Goal: Task Accomplishment & Management: Manage account settings

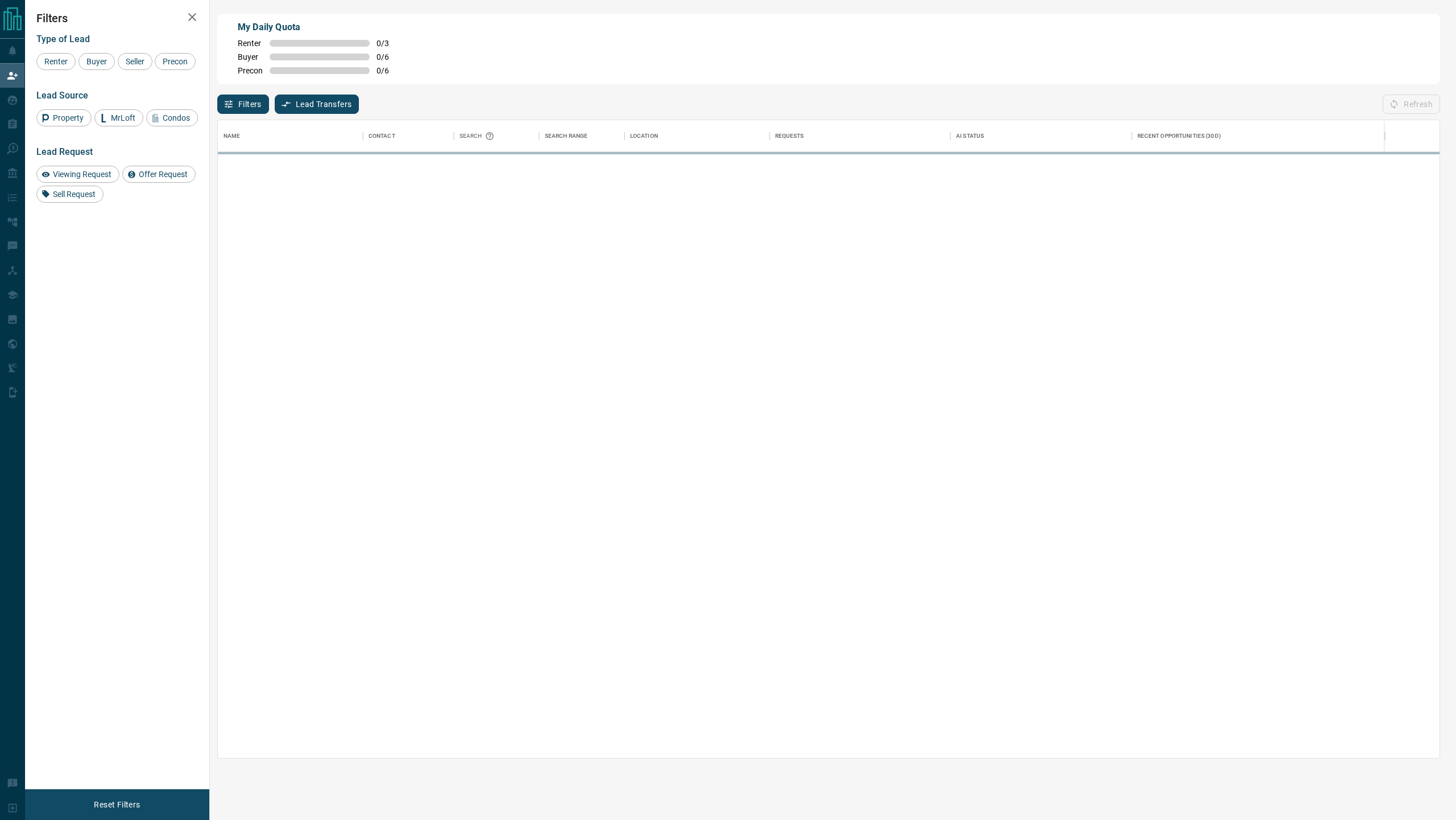
scroll to position [638, 1221]
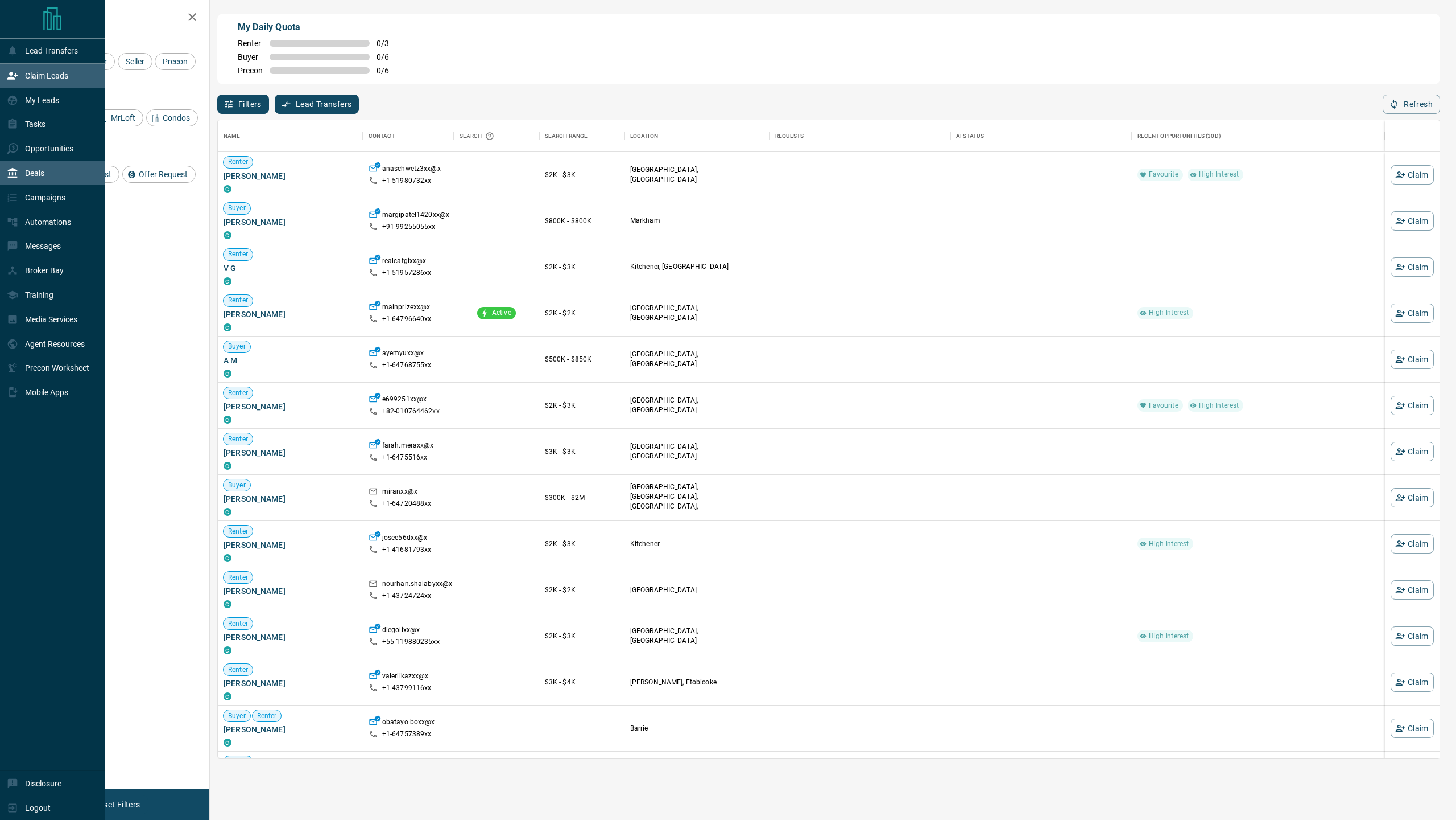
click at [46, 167] on div "Deals" at bounding box center [52, 173] width 105 height 25
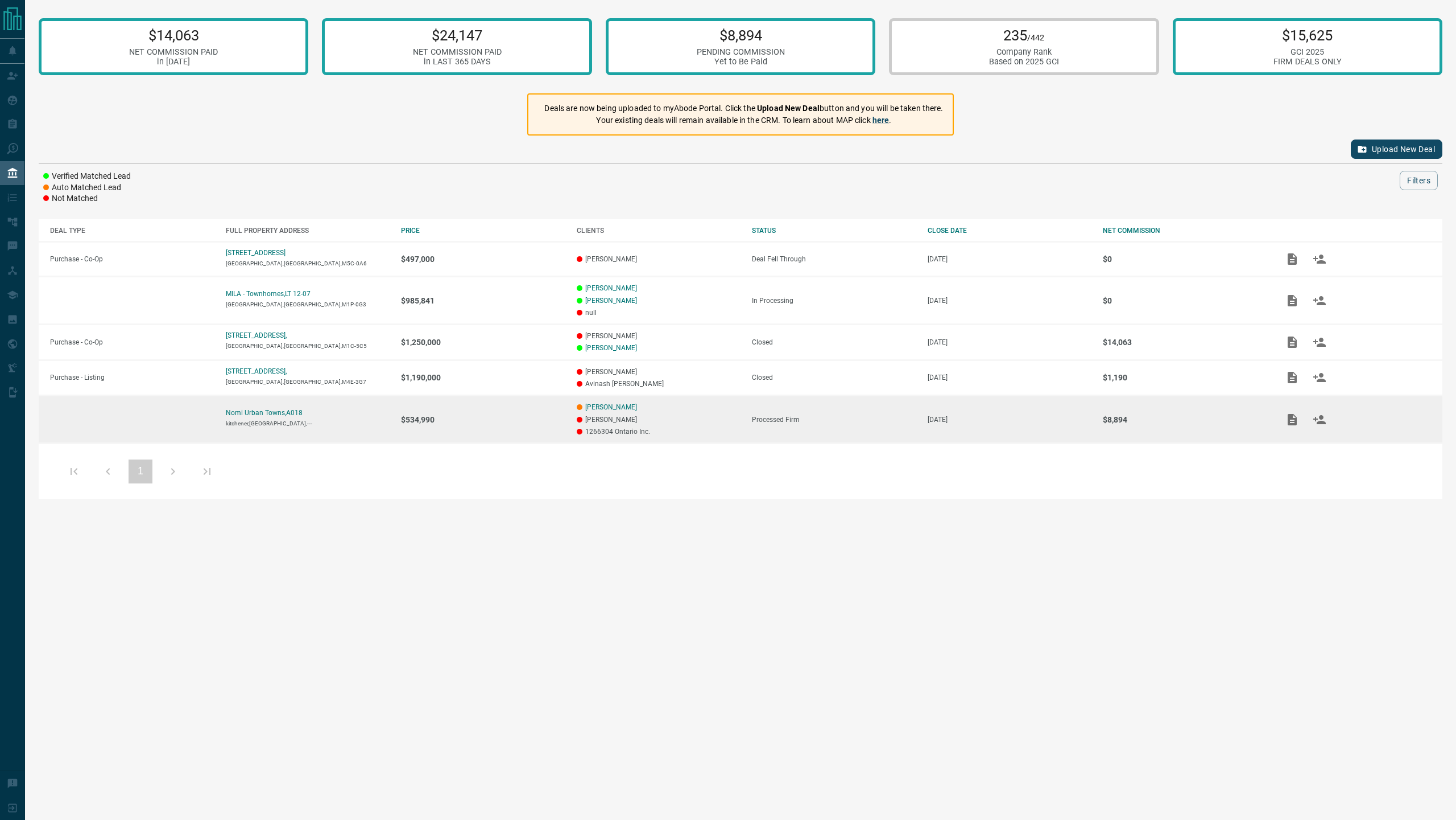
click at [247, 420] on p "kitchener,[GEOGRAPHIC_DATA],---" at bounding box center [308, 422] width 165 height 6
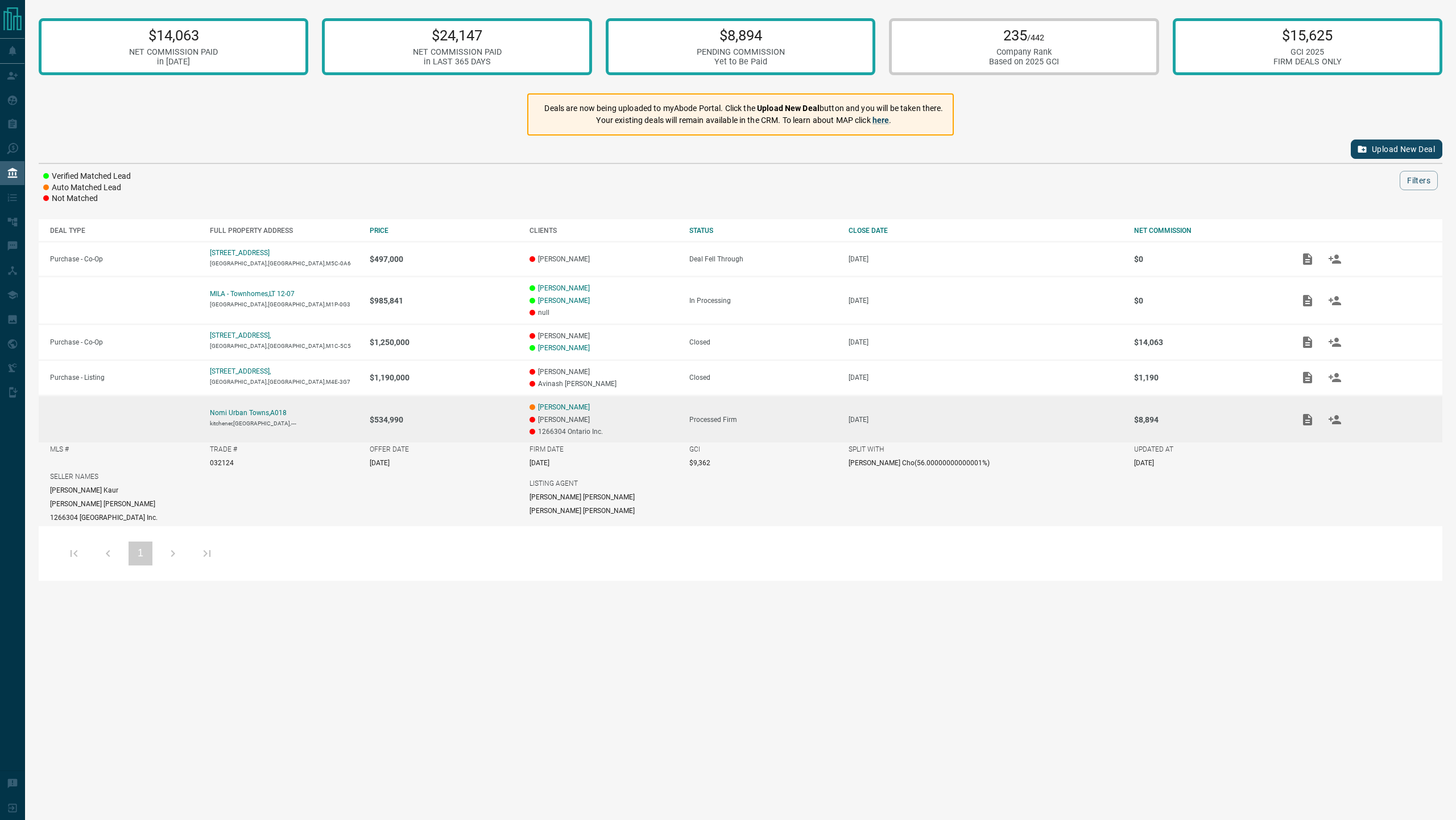
click at [219, 461] on p "032124" at bounding box center [222, 462] width 24 height 8
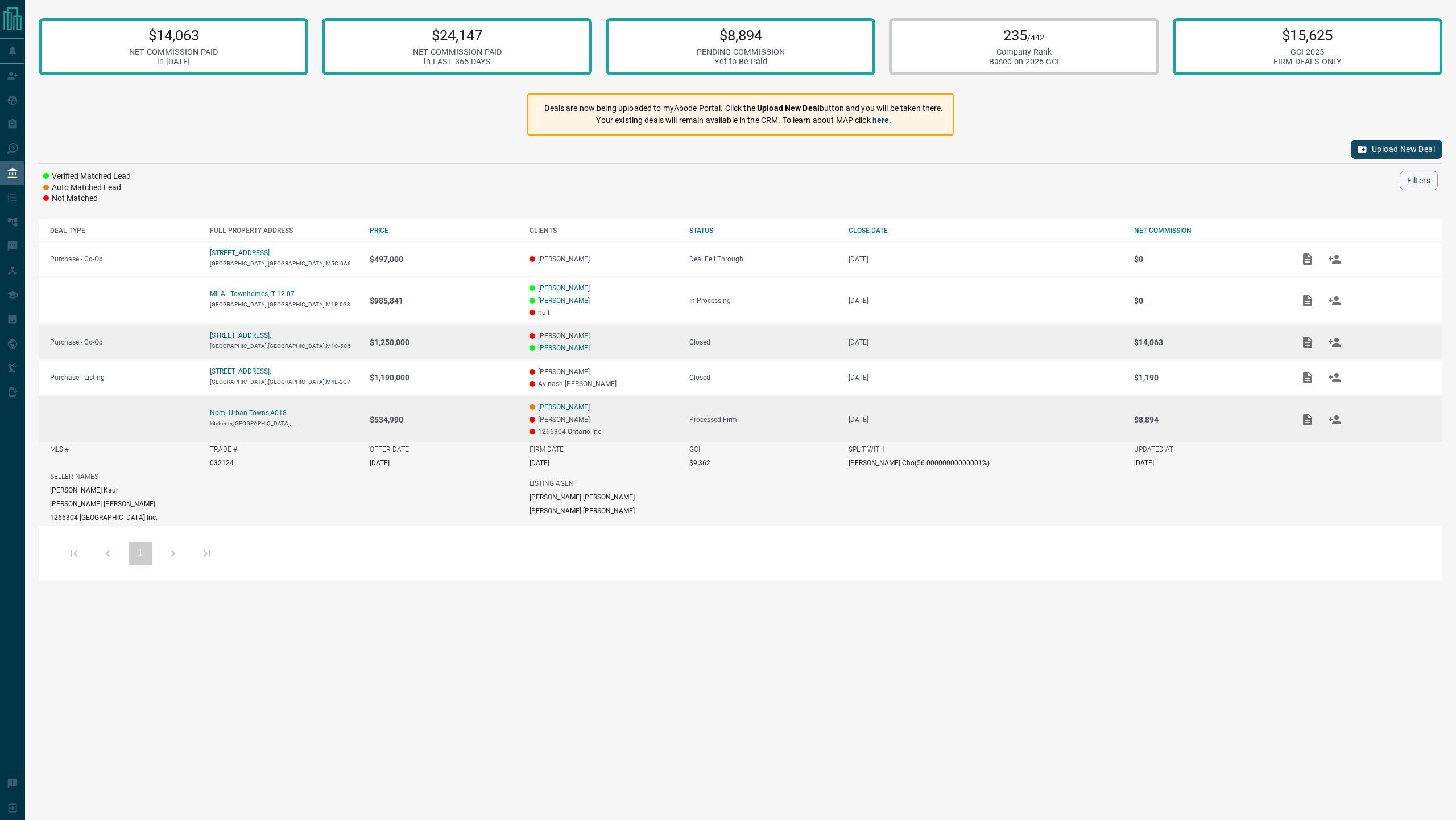
click at [283, 338] on td "[STREET_ADDRESS]" at bounding box center [279, 341] width 160 height 36
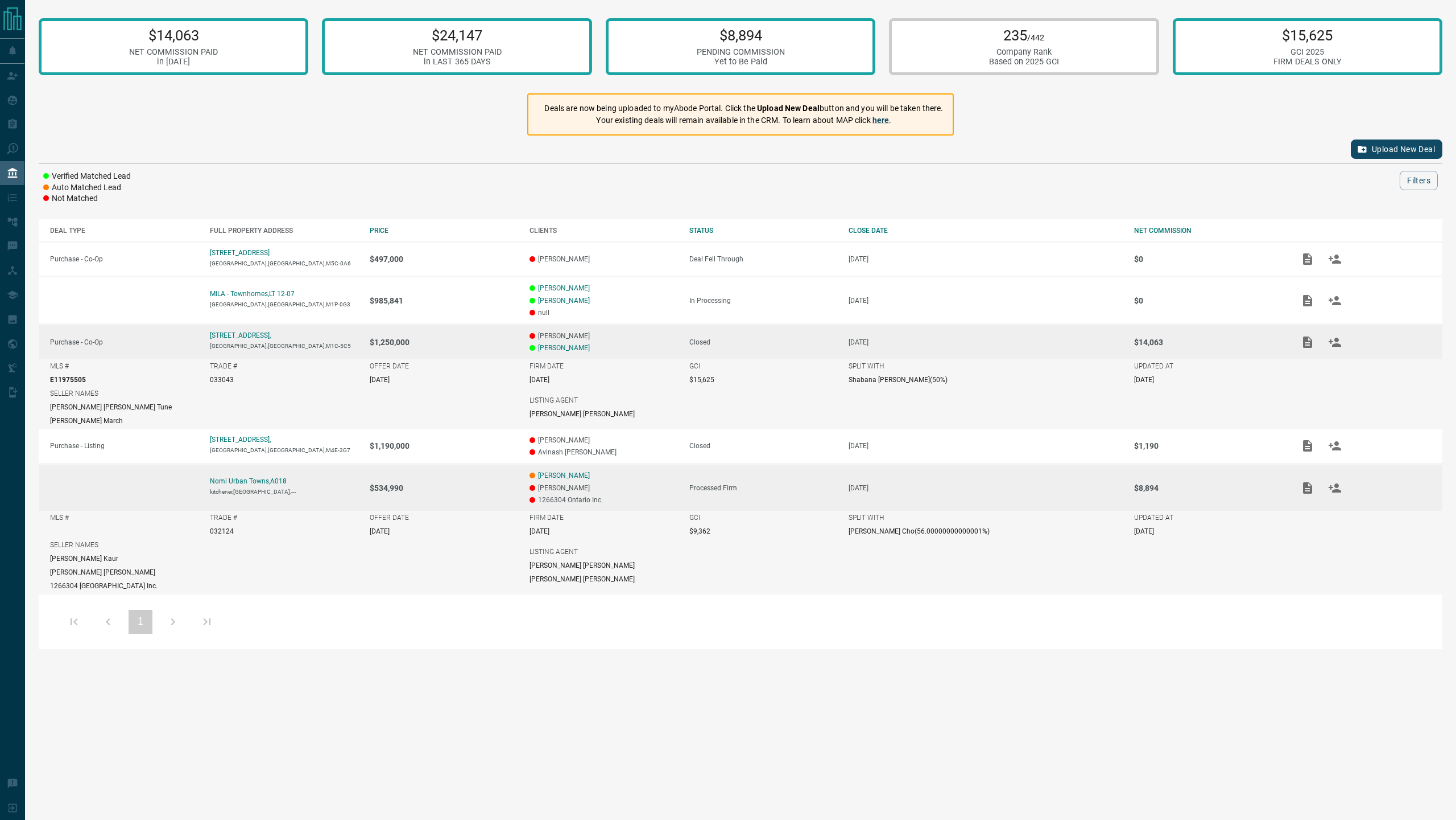
click at [710, 527] on p "$9,362" at bounding box center [700, 531] width 21 height 8
click at [237, 523] on div "TRADE # 032124" at bounding box center [283, 524] width 148 height 21
click at [232, 518] on p "TRADE #" at bounding box center [224, 517] width 28 height 8
click at [236, 490] on p "kitchener,[GEOGRAPHIC_DATA],---" at bounding box center [283, 491] width 148 height 6
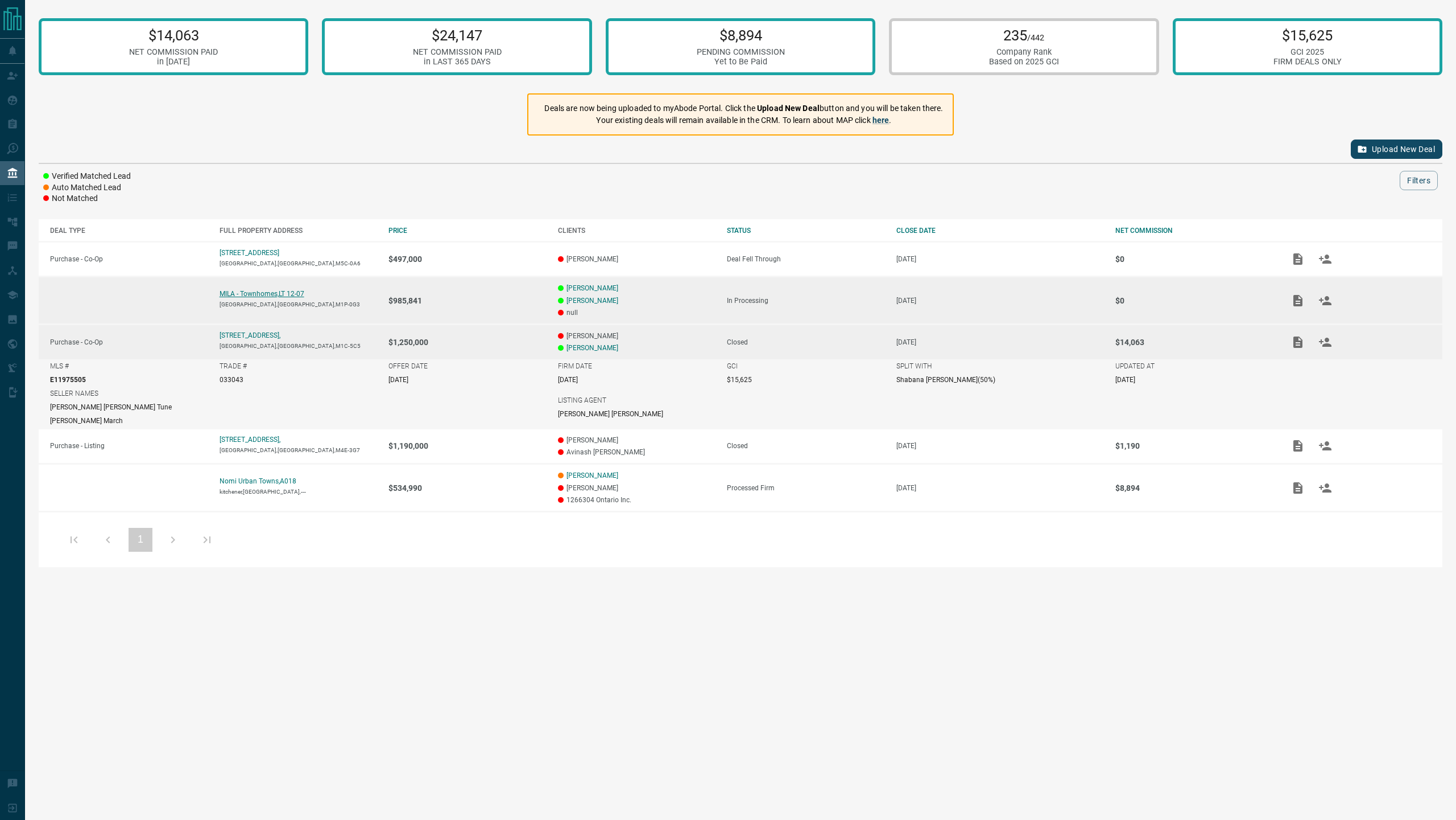
click at [268, 294] on p "MILA - Townhomes,LT 12-07" at bounding box center [262, 294] width 85 height 8
click at [275, 293] on p "MILA - Townhomes,LT 12-07" at bounding box center [262, 294] width 85 height 8
click at [189, 283] on td at bounding box center [123, 301] width 169 height 48
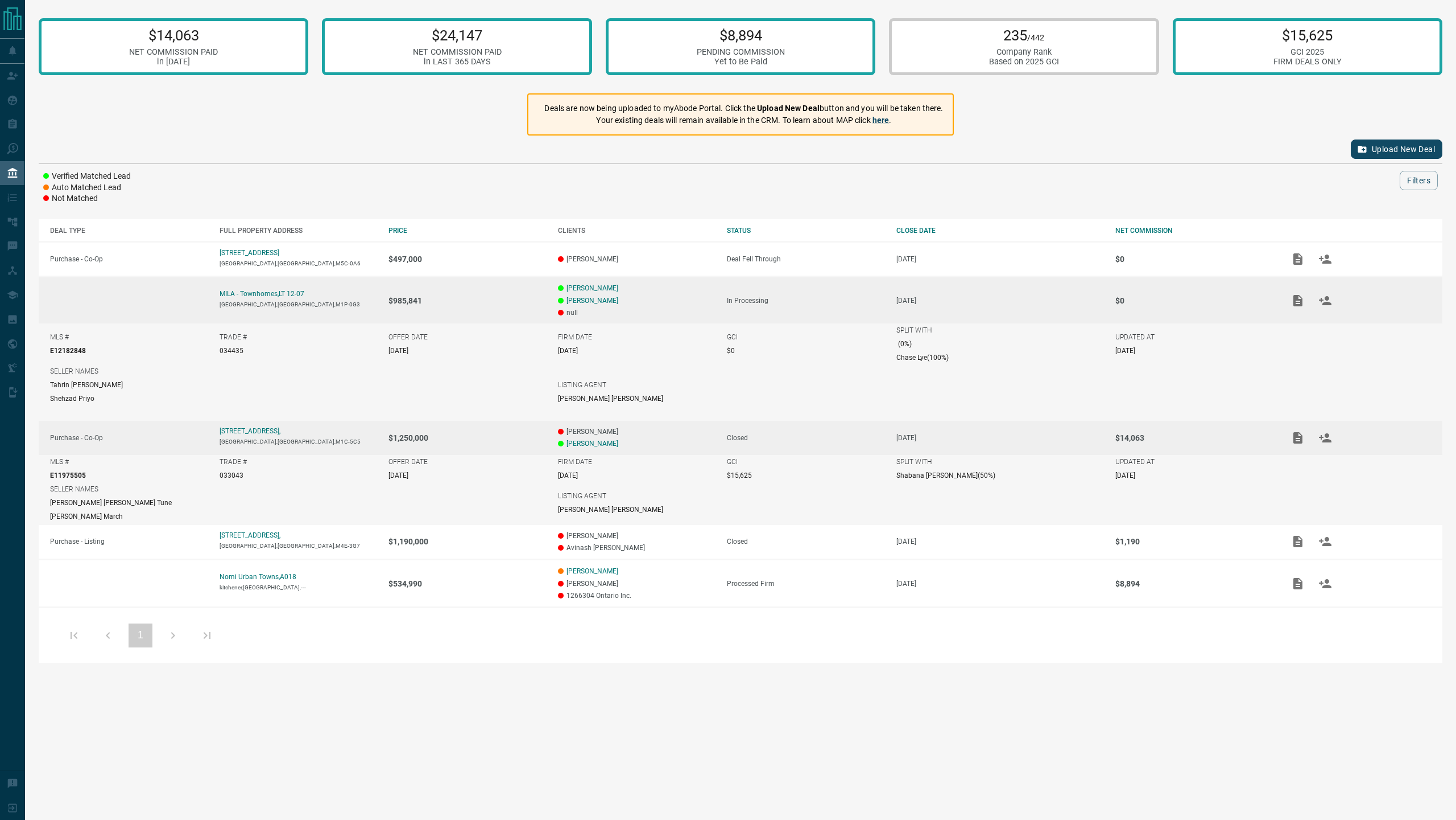
click at [314, 297] on td "MILA - Townhomes,LT 12-07 [GEOGRAPHIC_DATA],[GEOGRAPHIC_DATA],M1P-0G3" at bounding box center [292, 300] width 169 height 47
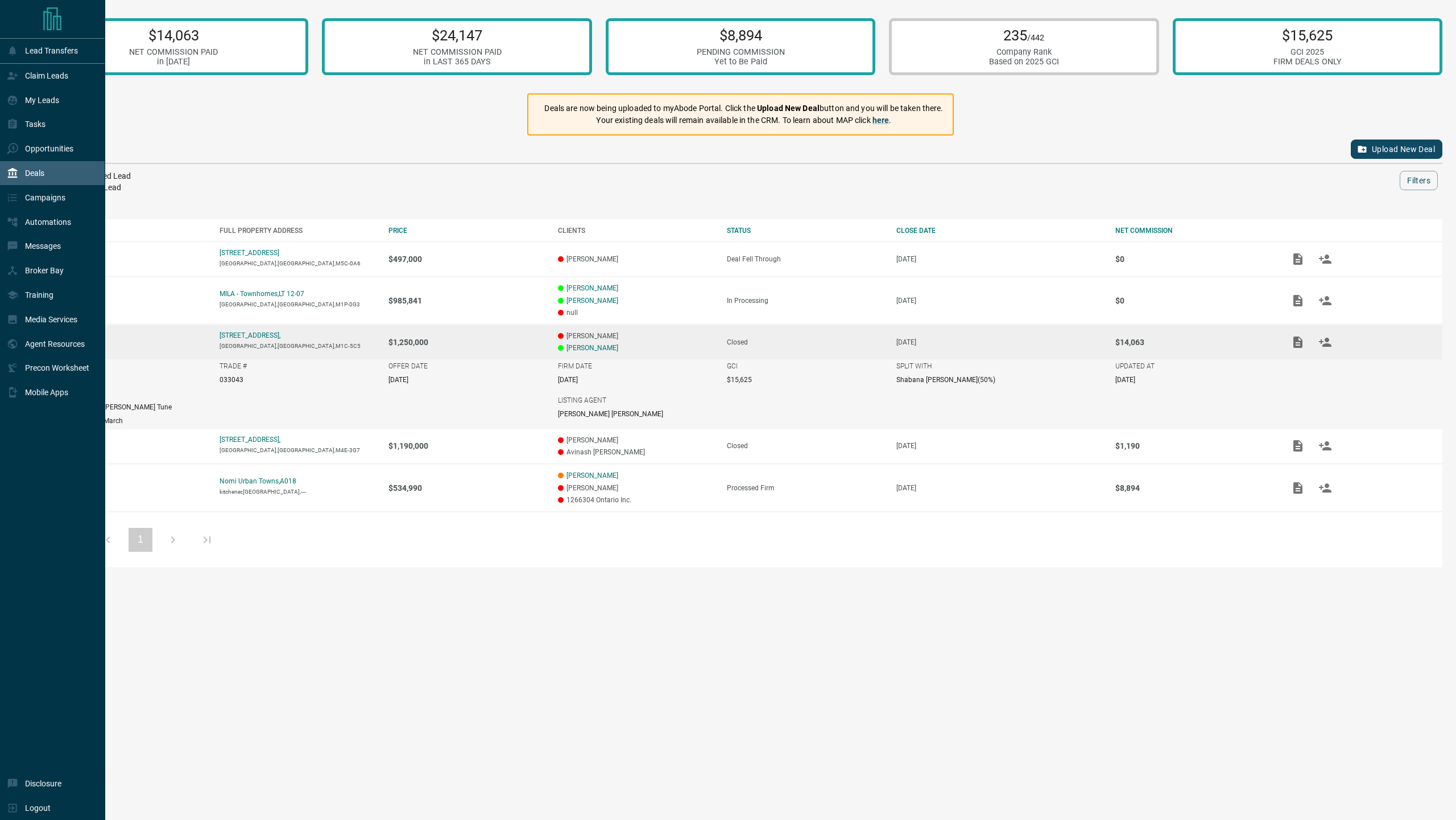
click at [17, 172] on icon at bounding box center [12, 173] width 11 height 11
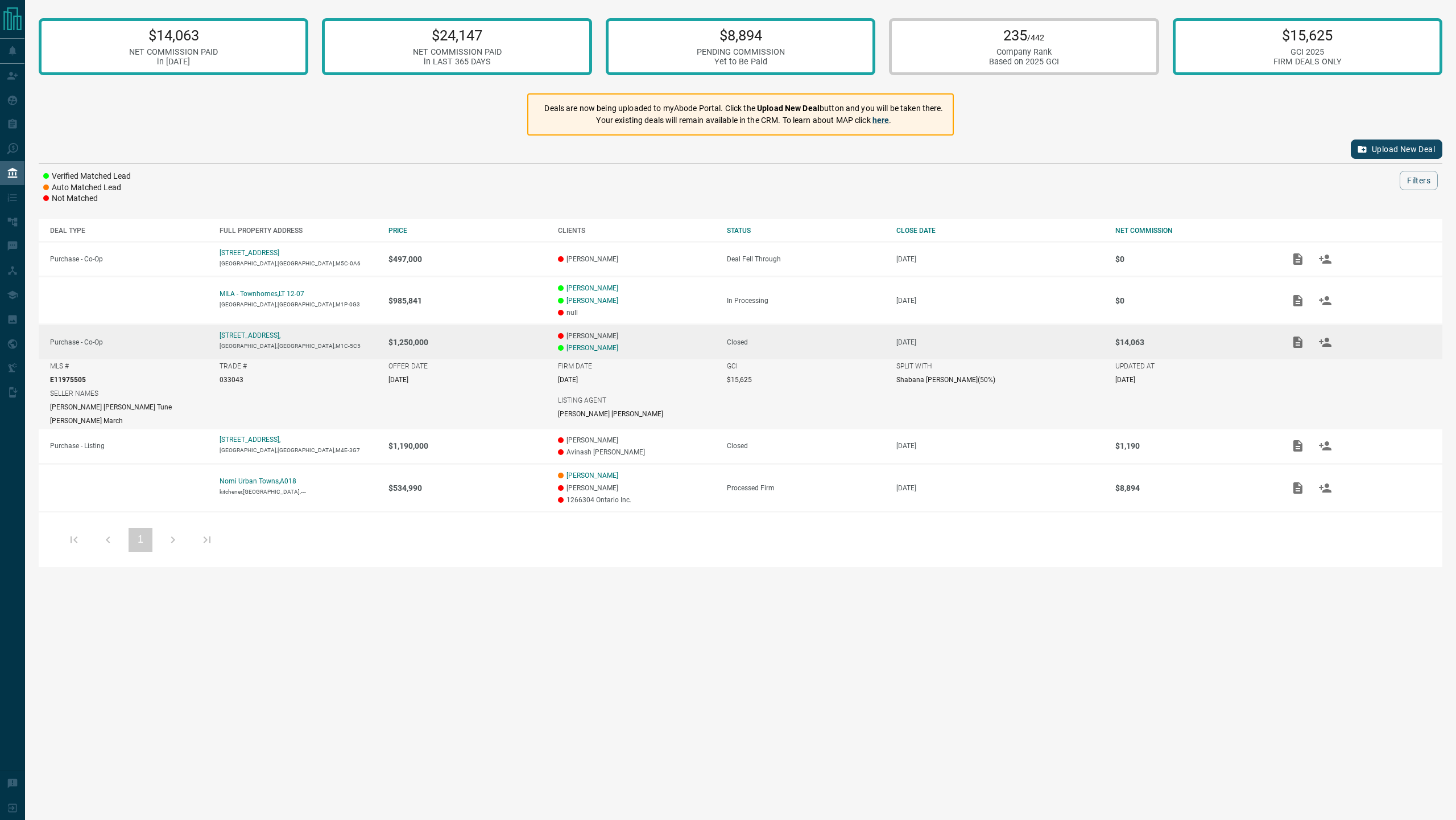
click at [767, 110] on strong "Upload New Deal" at bounding box center [788, 109] width 63 height 9
